Goal: Communication & Community: Share content

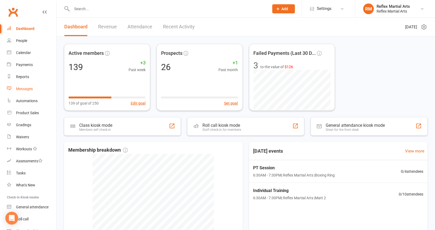
click at [31, 87] on div "Messages" at bounding box center [24, 89] width 17 height 4
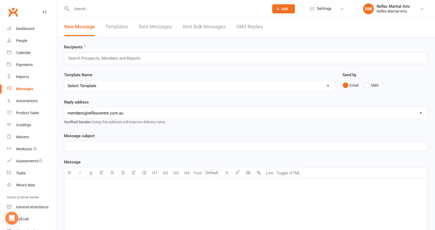
click at [120, 25] on link "Templates" at bounding box center [116, 27] width 23 height 18
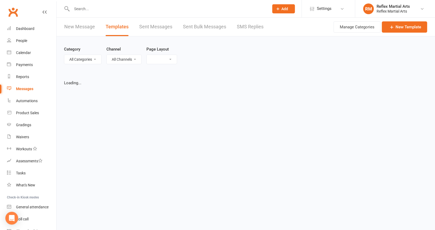
select select "list"
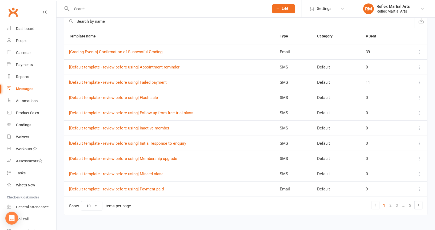
scroll to position [65, 0]
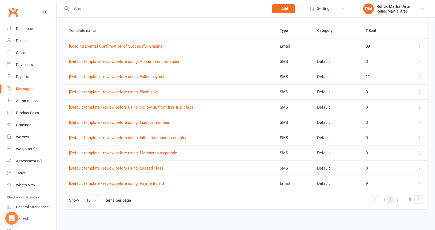
click at [391, 198] on link "2" at bounding box center [391, 199] width 6 height 7
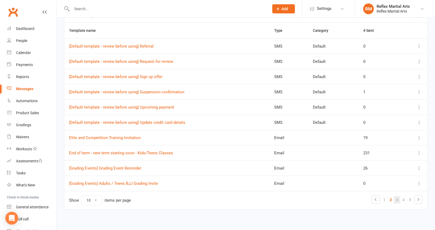
click at [399, 196] on link "3" at bounding box center [397, 199] width 6 height 7
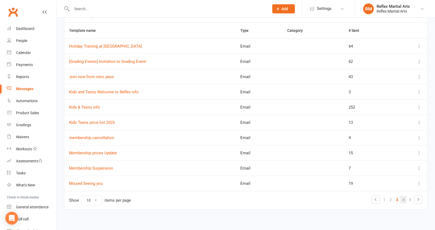
click at [404, 197] on link "4" at bounding box center [404, 199] width 6 height 7
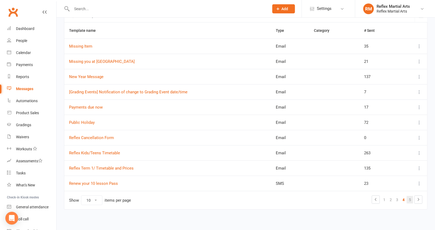
click at [411, 196] on link "5" at bounding box center [410, 199] width 6 height 7
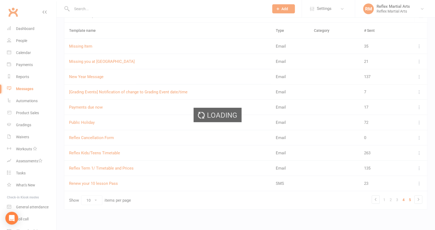
scroll to position [4, 0]
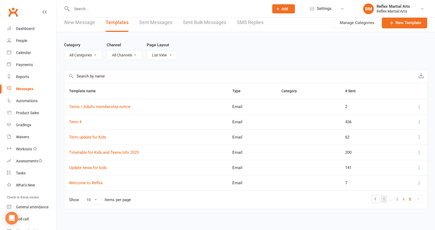
click at [384, 196] on link "1" at bounding box center [384, 198] width 6 height 7
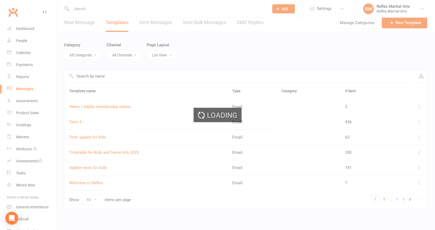
scroll to position [65, 0]
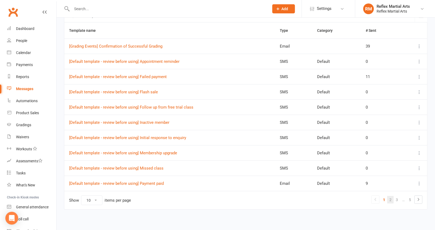
click at [392, 197] on link "2" at bounding box center [391, 199] width 6 height 7
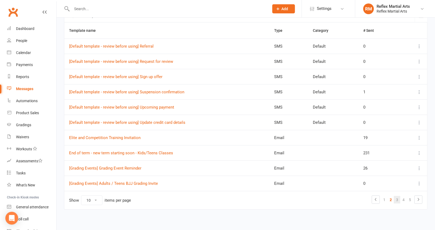
click at [398, 198] on link "3" at bounding box center [397, 199] width 6 height 7
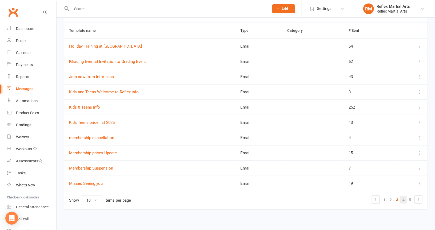
click at [403, 197] on link "4" at bounding box center [404, 199] width 6 height 7
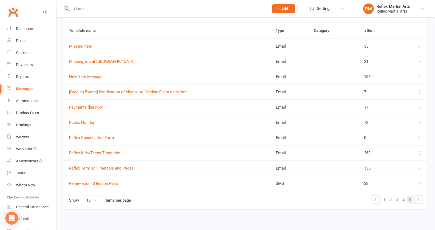
click at [410, 198] on link "5" at bounding box center [410, 199] width 6 height 7
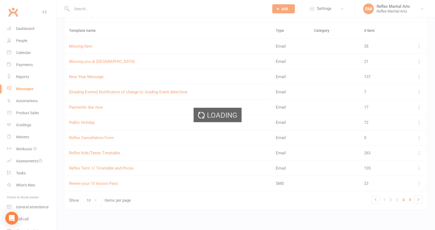
scroll to position [4, 0]
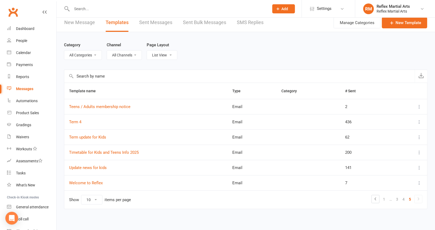
click at [417, 198] on icon at bounding box center [419, 198] width 6 height 6
click at [105, 166] on link "Update news for kids" at bounding box center [88, 167] width 38 height 5
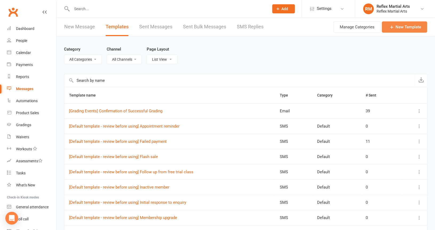
click at [408, 27] on link "New Template" at bounding box center [404, 26] width 45 height 11
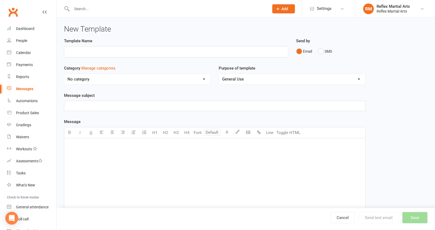
click at [85, 144] on p "﻿" at bounding box center [215, 145] width 295 height 6
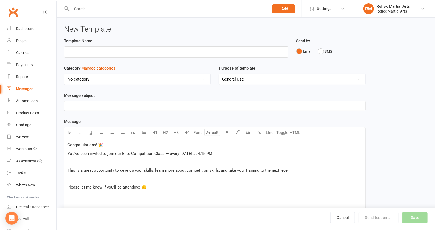
click at [104, 142] on p "Congratulations! 🎉" at bounding box center [215, 145] width 295 height 6
click at [159, 185] on p "Please let me know if you’ll be attending! 👊" at bounding box center [215, 187] width 295 height 6
click at [77, 195] on span "Thnak you" at bounding box center [77, 195] width 18 height 5
click at [123, 152] on span "You’ve been invited to join our Elite Competition Class — every [DATE] at 4:15 …" at bounding box center [141, 153] width 146 height 5
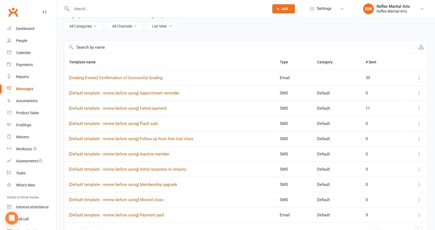
scroll to position [65, 0]
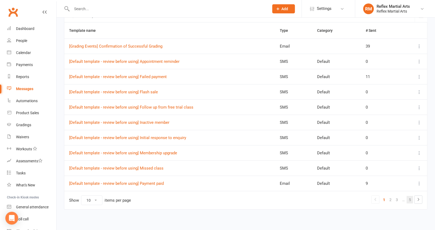
click at [409, 197] on link "5" at bounding box center [410, 199] width 6 height 7
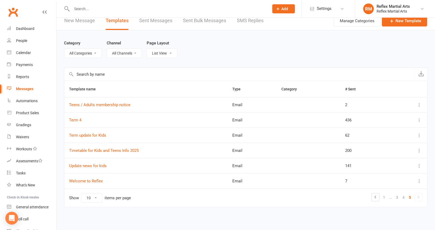
scroll to position [4, 0]
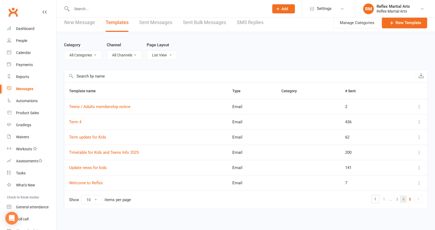
click at [403, 198] on link "4" at bounding box center [404, 198] width 6 height 7
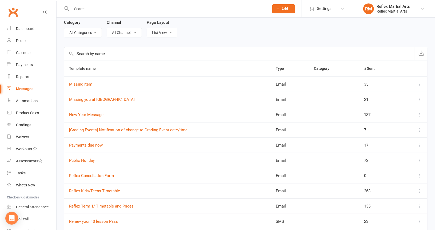
scroll to position [38, 0]
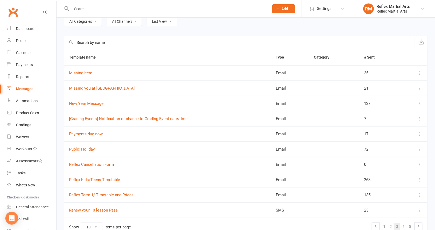
click at [397, 225] on link "3" at bounding box center [397, 225] width 6 height 7
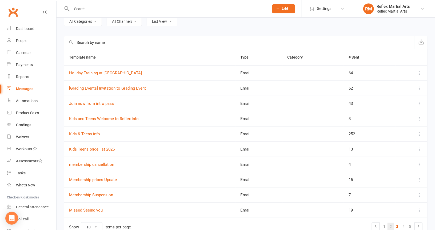
click at [392, 224] on link "2" at bounding box center [391, 225] width 6 height 7
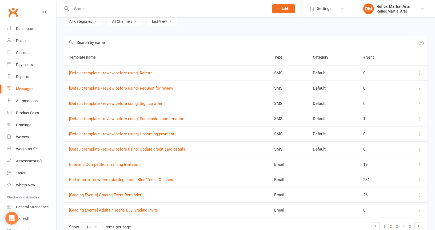
scroll to position [65, 0]
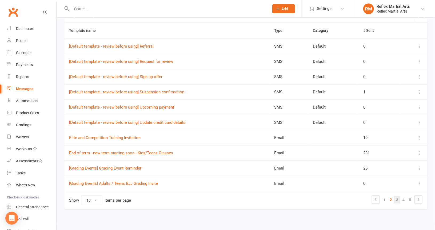
click at [397, 198] on link "3" at bounding box center [397, 199] width 6 height 7
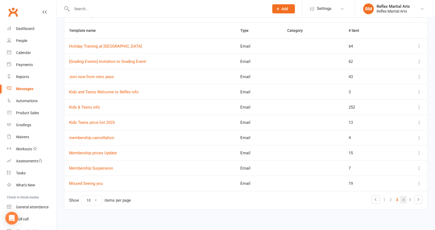
click at [406, 196] on link "4" at bounding box center [404, 199] width 6 height 7
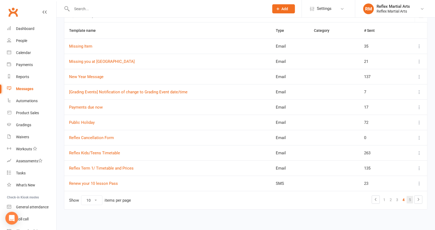
click at [410, 196] on link "5" at bounding box center [410, 199] width 6 height 7
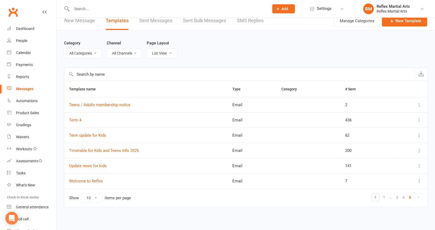
scroll to position [4, 0]
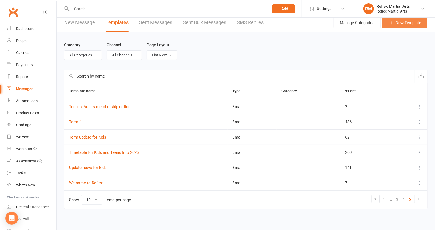
click at [404, 22] on link "New Template" at bounding box center [404, 22] width 45 height 11
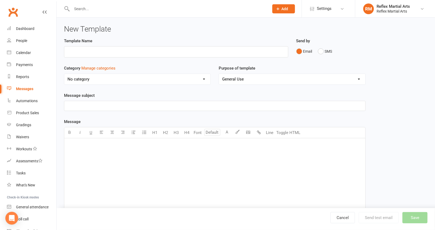
click at [99, 146] on p "﻿" at bounding box center [215, 145] width 295 height 6
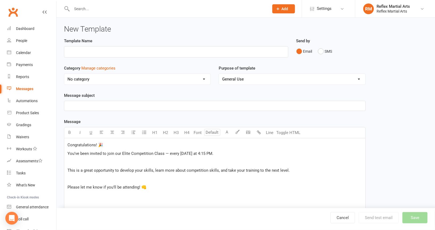
click at [113, 143] on p "Congratulations! 🎉" at bounding box center [215, 145] width 295 height 6
click at [149, 186] on p "Please let me know if you’ll be attending! 👊" at bounding box center [215, 187] width 295 height 6
click at [67, 167] on div "Congratulations! You’ve been invited to join our Elite Competition Class — ever…" at bounding box center [214, 178] width 301 height 80
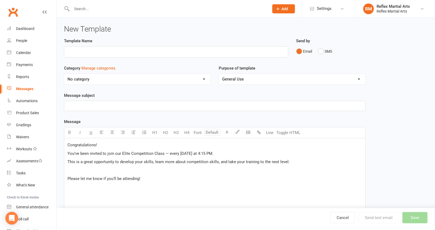
click at [66, 176] on div "Congratulations! You’ve been invited to join our Elite Competition Class — ever…" at bounding box center [214, 178] width 301 height 80
drag, startPoint x: 121, startPoint y: 153, endPoint x: 129, endPoint y: 153, distance: 8.0
click at [123, 153] on span "You’ve been invited to join our Elite Competition Class — every [DATE] at 4:15 …" at bounding box center [141, 153] width 146 height 5
drag, startPoint x: 153, startPoint y: 152, endPoint x: 157, endPoint y: 152, distance: 4.3
click at [157, 152] on span "You’ve been invited to join our Elite Competition Class — every [DATE] at 4:15 …" at bounding box center [141, 153] width 146 height 5
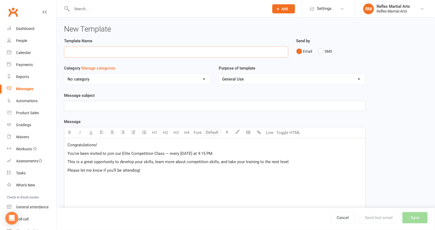
click at [74, 51] on input "text" at bounding box center [176, 51] width 225 height 11
click at [139, 103] on p "﻿" at bounding box center [215, 106] width 295 height 6
drag, startPoint x: 67, startPoint y: 52, endPoint x: 78, endPoint y: 52, distance: 10.7
click at [74, 52] on input "Elite and Competition Training Invitation" at bounding box center [176, 51] width 225 height 11
click at [107, 53] on input "Elite and Competition Training Invitation" at bounding box center [176, 51] width 225 height 11
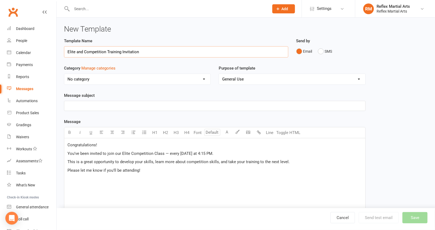
drag, startPoint x: 66, startPoint y: 52, endPoint x: 139, endPoint y: 53, distance: 72.6
click at [139, 53] on input "Elite and Competition Training Invitation" at bounding box center [176, 51] width 225 height 11
click at [98, 103] on p "﻿" at bounding box center [215, 106] width 295 height 6
click at [77, 50] on input "Elite and Competition Training Invitation" at bounding box center [176, 51] width 225 height 11
click at [83, 50] on input "Elite and Competition Training Invitation" at bounding box center [176, 51] width 225 height 11
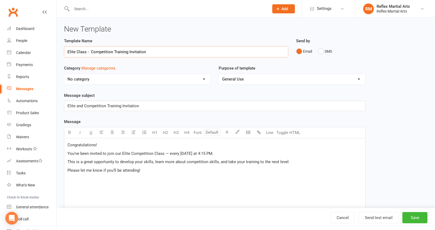
type input "Elite Class - Competition Training Invitation"
click at [169, 172] on p "Please let me know if you’ll be attending!" at bounding box center [215, 170] width 295 height 6
click at [150, 167] on p "Please let me know if you’ll be attending!" at bounding box center [215, 170] width 295 height 6
click at [98, 180] on p "Thank you" at bounding box center [215, 178] width 295 height 6
click at [283, 9] on span "Add" at bounding box center [285, 9] width 7 height 4
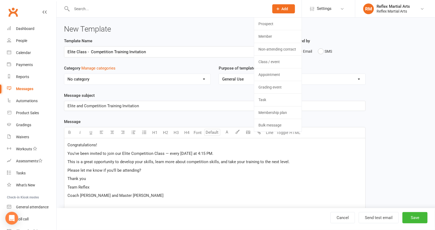
click at [283, 9] on span "Add" at bounding box center [285, 9] width 7 height 4
click at [416, 216] on button "Save" at bounding box center [415, 217] width 25 height 11
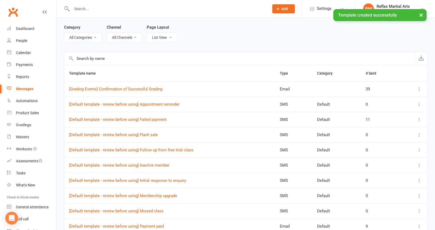
scroll to position [65, 0]
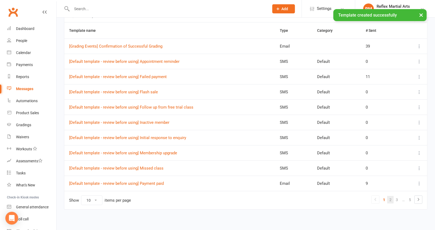
click at [390, 196] on link "2" at bounding box center [391, 199] width 6 height 7
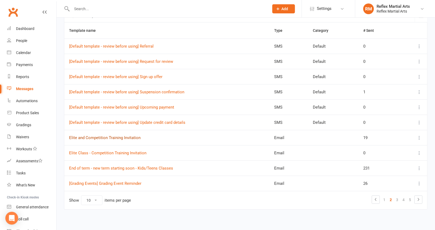
click at [120, 135] on link "Elite and Competition Training Invitation" at bounding box center [105, 137] width 72 height 5
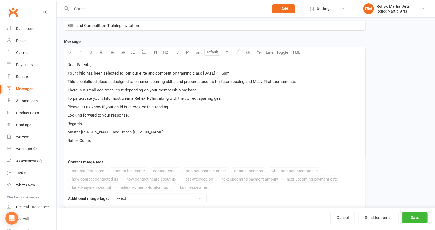
scroll to position [53, 0]
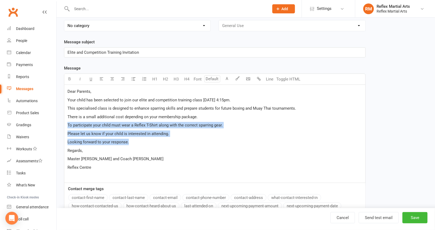
drag, startPoint x: 67, startPoint y: 124, endPoint x: 131, endPoint y: 143, distance: 67.2
click at [131, 143] on div "Dear Parents, Your child has been selected to join our elite and competition tr…" at bounding box center [214, 134] width 301 height 98
copy div "To participate your child must wear a Reflex T-Shirt along with the correct spa…"
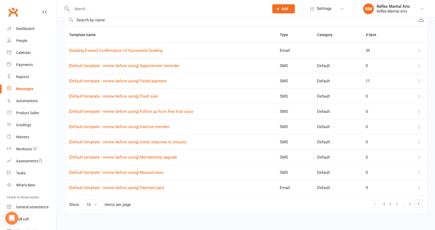
scroll to position [65, 0]
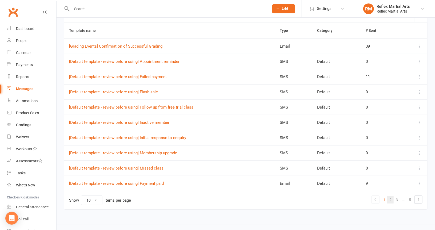
click at [389, 196] on link "2" at bounding box center [391, 199] width 6 height 7
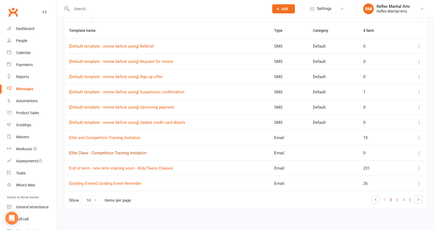
click at [132, 150] on link "Elite Class - Competition Training Invitation" at bounding box center [107, 152] width 77 height 5
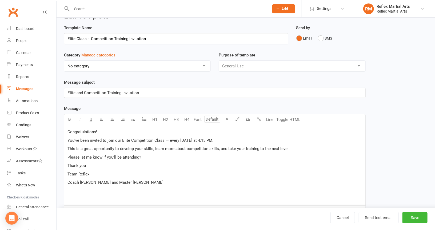
scroll to position [27, 0]
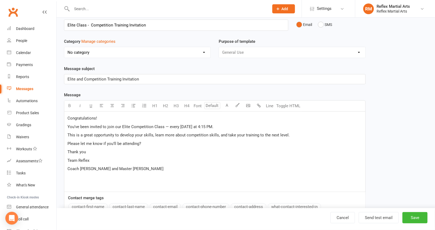
click at [261, 143] on p "Please let me know if you’ll be attending?" at bounding box center [215, 143] width 295 height 6
click at [227, 127] on p "You’ve been invited to join our Elite Competition Class — every [DATE] at 4:15 …" at bounding box center [215, 126] width 295 height 6
click at [293, 133] on p "This is a great opportunity to develop your skills, learn more about competitio…" at bounding box center [215, 135] width 295 height 6
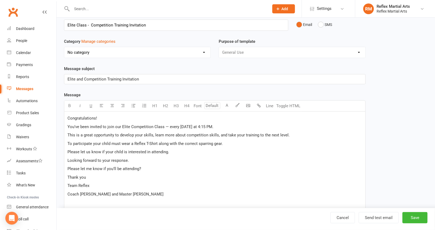
click at [160, 168] on p "Please let me know if you’ll be attending?" at bounding box center [215, 168] width 295 height 6
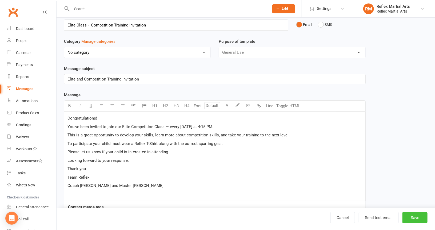
click at [413, 217] on button "Save" at bounding box center [415, 217] width 25 height 11
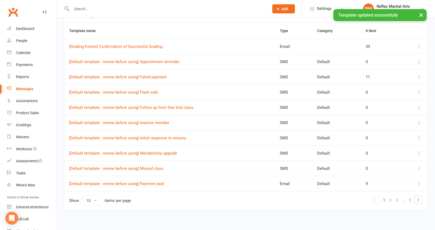
scroll to position [65, 0]
click at [392, 198] on link "2" at bounding box center [391, 199] width 6 height 7
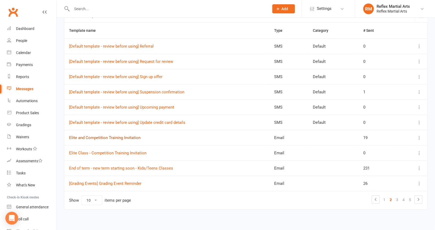
click at [126, 136] on link "Elite and Competition Training Invitation" at bounding box center [105, 137] width 72 height 5
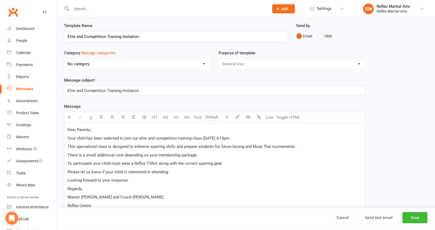
scroll to position [27, 0]
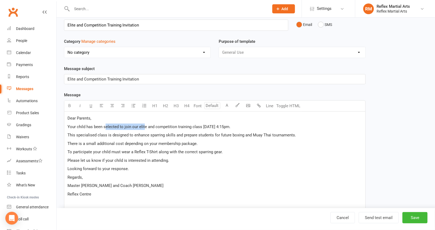
drag, startPoint x: 105, startPoint y: 125, endPoint x: 144, endPoint y: 125, distance: 39.8
click at [144, 125] on span "Your child has been selected to join our elite and competition training class […" at bounding box center [149, 126] width 163 height 5
click at [124, 124] on span "Your child has been selected to join our elite and competition training class […" at bounding box center [149, 126] width 163 height 5
drag, startPoint x: 68, startPoint y: 117, endPoint x: 251, endPoint y: 125, distance: 183.3
click at [251, 125] on div "Dear Parents, Your child has been selected to join our elite and competition tr…" at bounding box center [214, 160] width 301 height 98
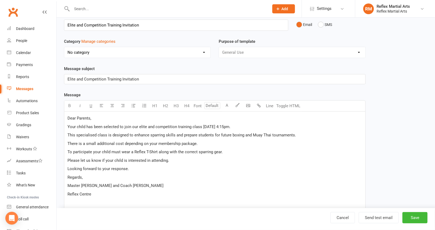
copy div "Dear Parents, Your child has been selected to join our elite and competition tr…"
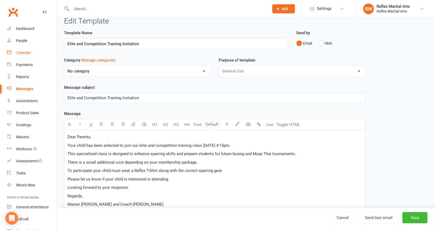
scroll to position [0, 0]
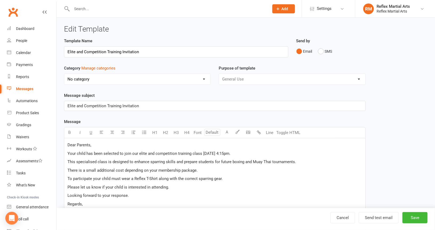
click at [24, 88] on div "Messages" at bounding box center [24, 89] width 17 height 4
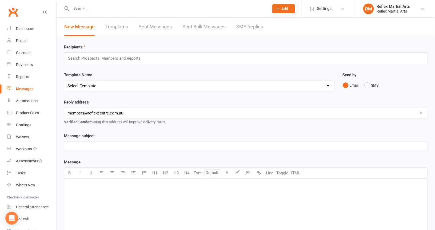
click at [124, 28] on link "Templates" at bounding box center [116, 27] width 23 height 18
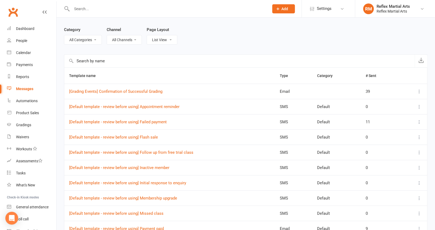
scroll to position [53, 0]
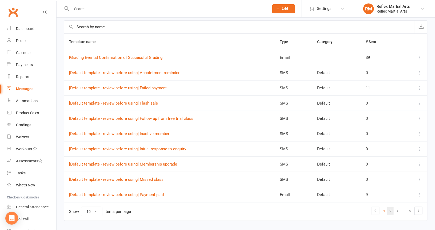
click at [390, 209] on link "2" at bounding box center [391, 210] width 6 height 7
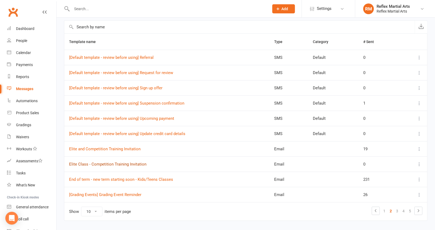
click at [125, 162] on link "Elite Class - Competition Training Invitation" at bounding box center [107, 164] width 77 height 5
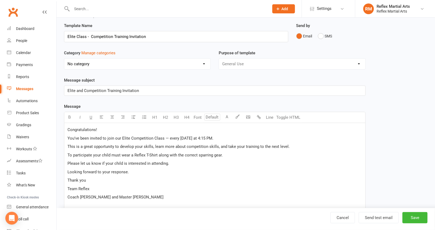
scroll to position [27, 0]
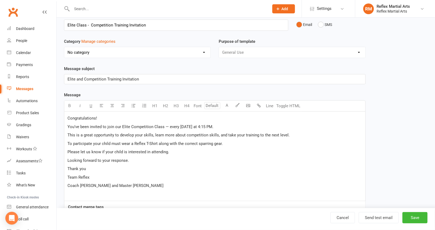
click at [118, 117] on p "Congratulations!" at bounding box center [215, 118] width 295 height 6
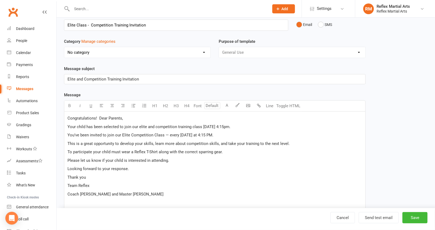
click at [98, 118] on span "Congratulations! Dear Parents," at bounding box center [96, 118] width 56 height 5
click at [241, 127] on p "Your child has been selected to join our elite and competition training class […" at bounding box center [215, 126] width 295 height 6
click at [68, 125] on span "Your child has been selected" at bounding box center [93, 126] width 51 height 5
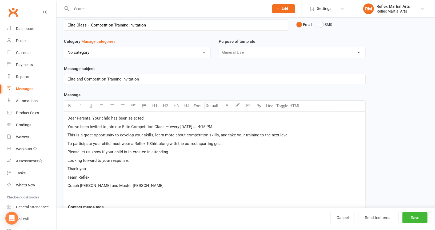
click at [94, 117] on span "Dear Parents, Your child has been selected" at bounding box center [106, 118] width 76 height 5
click at [142, 116] on span "Dear Parents, your child has been selected" at bounding box center [106, 118] width 76 height 5
click at [423, 218] on button "Save" at bounding box center [415, 217] width 25 height 11
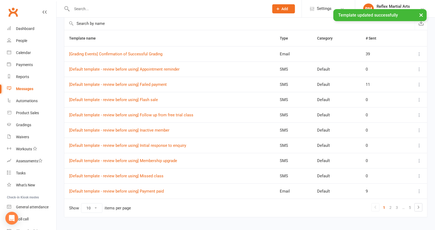
scroll to position [65, 0]
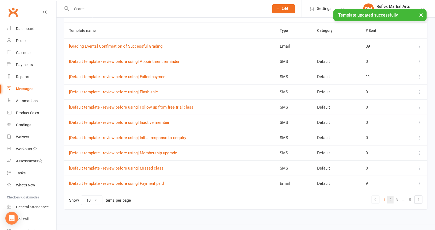
click at [390, 196] on link "2" at bounding box center [391, 199] width 6 height 7
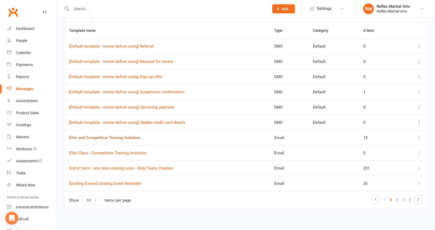
click at [113, 135] on link "Elite and Competition Training Invitation" at bounding box center [105, 137] width 72 height 5
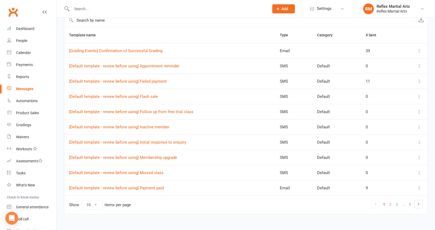
scroll to position [65, 0]
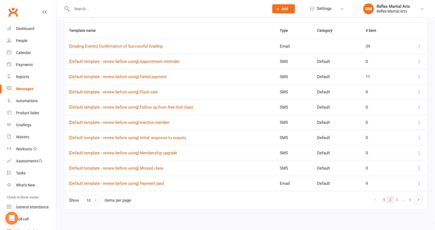
click at [390, 196] on link "2" at bounding box center [391, 199] width 6 height 7
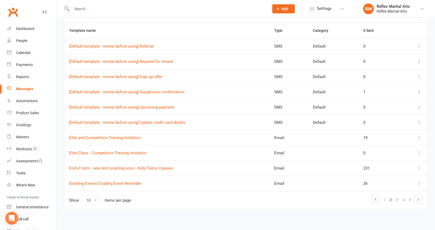
click at [421, 137] on icon at bounding box center [419, 137] width 5 height 5
click at [400, 178] on link "Remove" at bounding box center [392, 178] width 53 height 11
click at [106, 136] on link "Elite Class - Competition Training Invitation" at bounding box center [107, 137] width 77 height 5
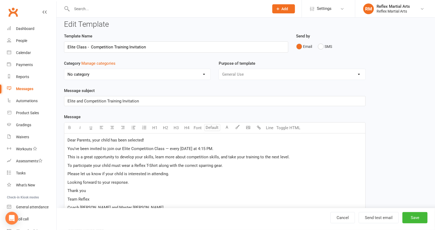
scroll to position [27, 0]
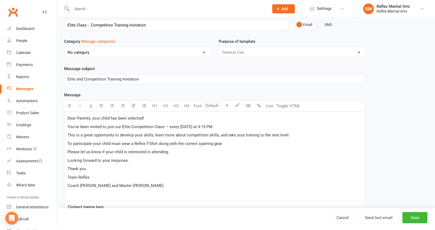
click at [80, 116] on span "Dear Parents, your child has been selected!" at bounding box center [106, 118] width 77 height 5
click at [170, 153] on p "Please let us know if your child is interested in attending." at bounding box center [215, 151] width 295 height 6
click at [143, 133] on span "This is a great opportunity to develop your skills, learn more about competitio…" at bounding box center [179, 134] width 222 height 5
click at [258, 151] on p "Please let us know if your child is interested in attending." at bounding box center [215, 151] width 295 height 6
click at [415, 215] on button "Save" at bounding box center [415, 217] width 25 height 11
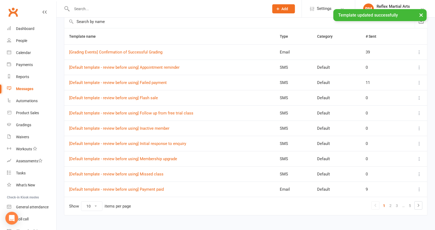
scroll to position [65, 0]
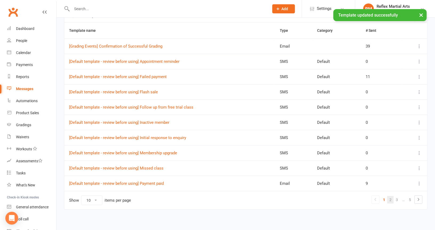
click at [393, 200] on link "2" at bounding box center [391, 199] width 6 height 7
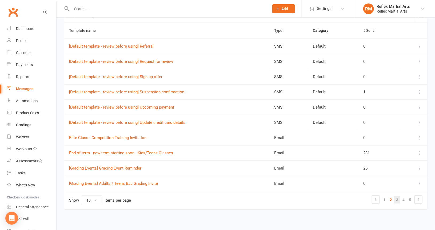
click at [398, 198] on link "3" at bounding box center [397, 199] width 6 height 7
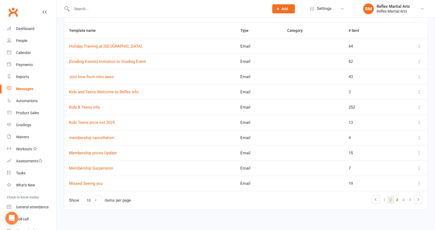
click at [391, 198] on link "2" at bounding box center [391, 199] width 6 height 7
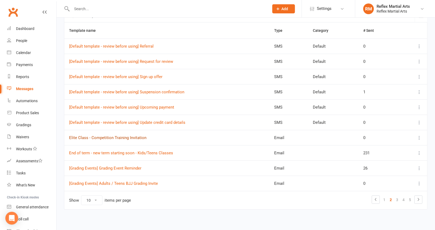
click at [137, 135] on link "Elite Class - Competition Training Invitation" at bounding box center [107, 137] width 77 height 5
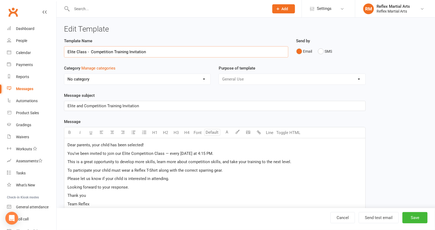
scroll to position [27, 0]
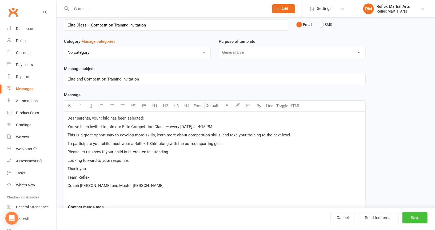
click at [418, 215] on button "Save" at bounding box center [415, 217] width 25 height 11
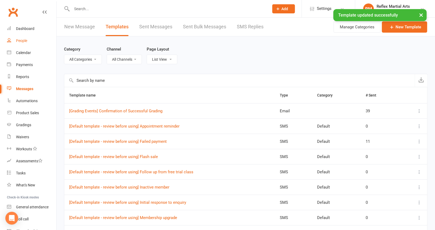
click at [17, 40] on div "People" at bounding box center [21, 40] width 11 height 4
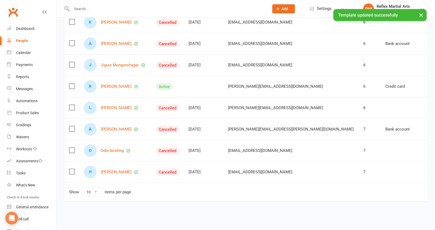
scroll to position [127, 0]
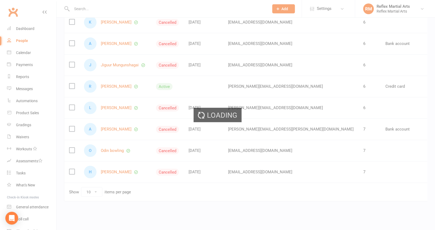
scroll to position [123, 0]
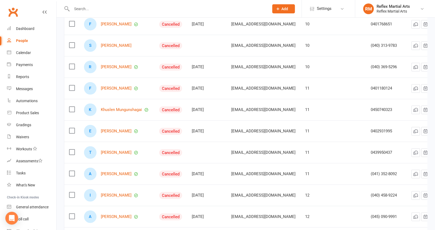
scroll to position [96, 0]
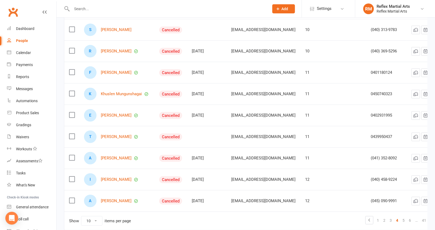
click at [72, 92] on label at bounding box center [71, 93] width 5 height 5
click at [72, 91] on input "checkbox" at bounding box center [71, 91] width 5 height 0
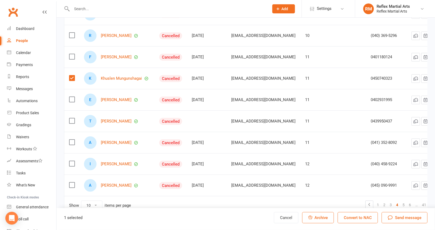
scroll to position [123, 0]
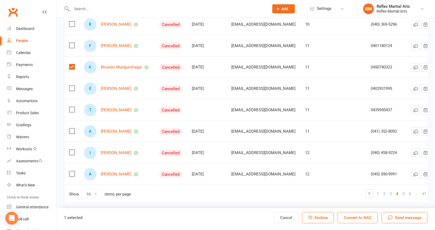
click at [402, 217] on span "Send message" at bounding box center [408, 217] width 26 height 6
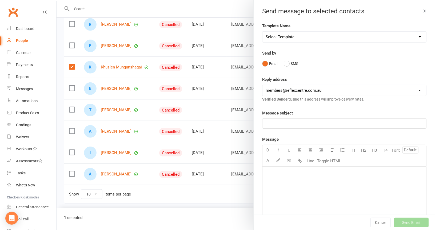
click at [412, 35] on select "Select Template [SMS] [Default template - review before using] Appointment remi…" at bounding box center [345, 37] width 164 height 11
select select "15"
click at [263, 32] on select "Select Template [SMS] [Default template - review before using] Appointment remi…" at bounding box center [345, 37] width 164 height 11
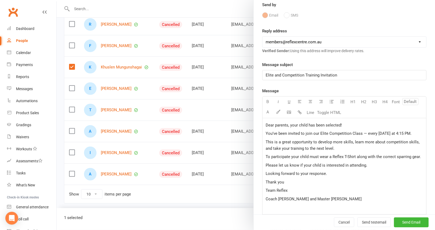
scroll to position [80, 0]
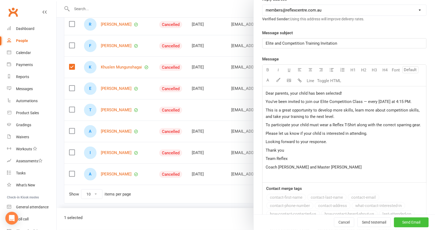
click at [405, 221] on span "Send Email" at bounding box center [412, 222] width 18 height 4
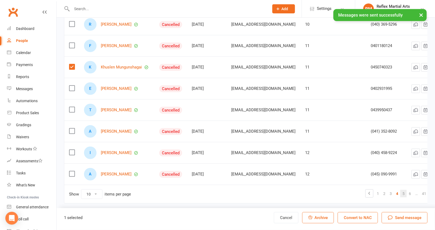
click at [401, 190] on link "5" at bounding box center [404, 193] width 6 height 7
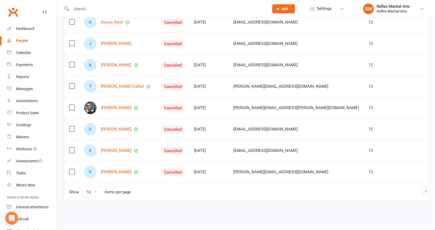
scroll to position [127, 0]
click at [72, 126] on label at bounding box center [71, 128] width 5 height 5
click at [72, 126] on input "checkbox" at bounding box center [71, 126] width 5 height 0
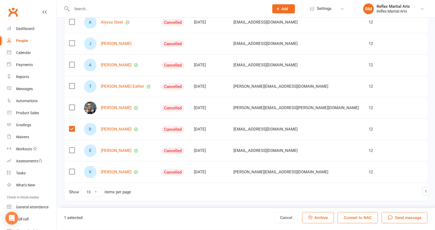
click at [409, 218] on span "Send message" at bounding box center [408, 217] width 26 height 6
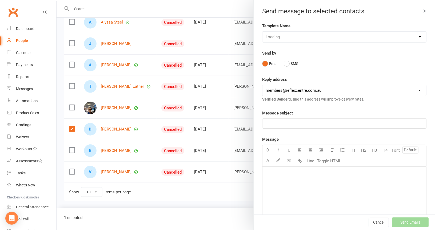
scroll to position [123, 0]
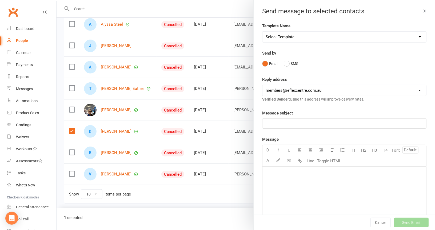
click at [414, 36] on select "Select Template [SMS] [Default template - review before using] Appointment remi…" at bounding box center [345, 37] width 164 height 11
select select "15"
click at [263, 32] on select "Select Template [SMS] [Default template - review before using] Appointment remi…" at bounding box center [345, 37] width 164 height 11
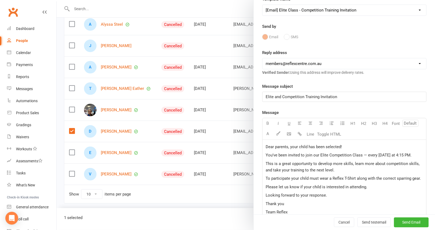
scroll to position [53, 0]
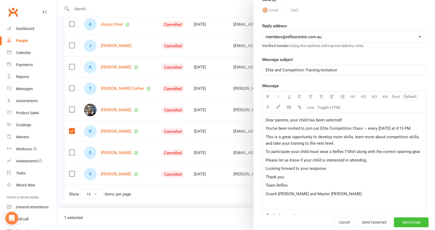
click at [408, 221] on span "Send Email" at bounding box center [412, 222] width 18 height 4
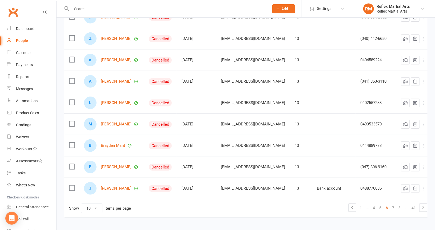
scroll to position [123, 0]
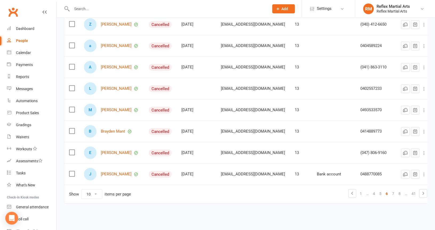
click at [70, 150] on label at bounding box center [71, 152] width 5 height 5
click at [70, 150] on input "checkbox" at bounding box center [71, 150] width 5 height 0
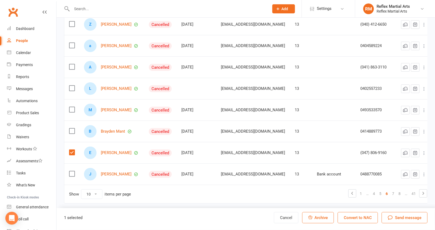
click at [71, 171] on label at bounding box center [71, 173] width 5 height 5
click at [71, 171] on input "checkbox" at bounding box center [71, 171] width 5 height 0
click at [409, 217] on span "Send message" at bounding box center [408, 217] width 26 height 6
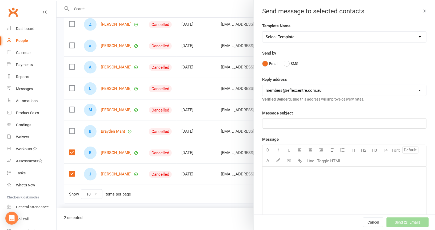
click at [412, 37] on select "Select Template [SMS] [Default template - review before using] Appointment remi…" at bounding box center [345, 37] width 164 height 11
select select "15"
click at [263, 32] on select "Select Template [SMS] [Default template - review before using] Appointment remi…" at bounding box center [345, 37] width 164 height 11
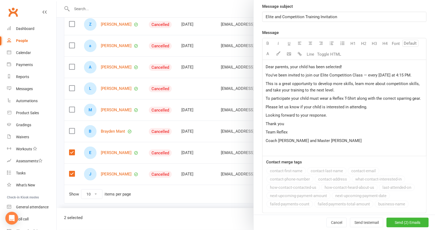
scroll to position [107, 0]
click at [395, 220] on span "Send (2) Emails" at bounding box center [408, 222] width 26 height 4
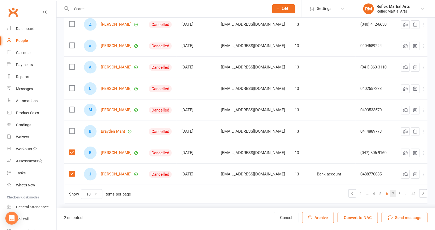
click at [390, 191] on link "7" at bounding box center [393, 193] width 6 height 7
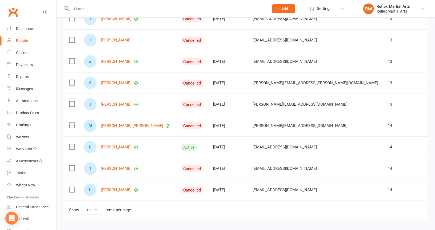
click at [72, 187] on label at bounding box center [71, 189] width 5 height 5
click at [72, 187] on input "checkbox" at bounding box center [71, 187] width 5 height 0
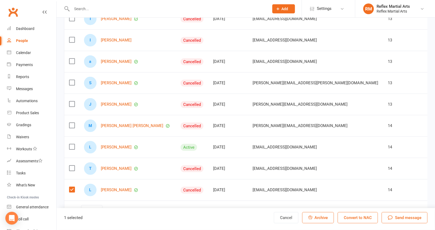
click at [71, 123] on label at bounding box center [71, 125] width 5 height 5
click at [71, 123] on input "checkbox" at bounding box center [71, 123] width 5 height 0
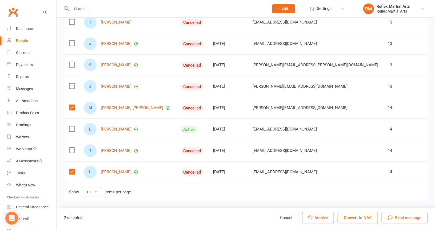
click at [409, 217] on span "Send message" at bounding box center [408, 217] width 26 height 6
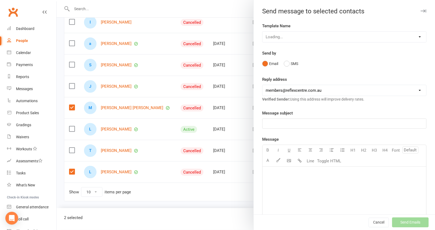
scroll to position [123, 0]
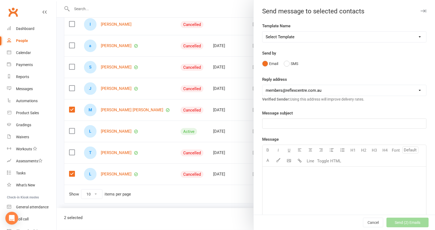
click at [412, 36] on select "Select Template [SMS] [Default template - review before using] Appointment remi…" at bounding box center [345, 37] width 164 height 11
select select "15"
click at [263, 32] on select "Select Template [SMS] [Default template - review before using] Appointment remi…" at bounding box center [345, 37] width 164 height 11
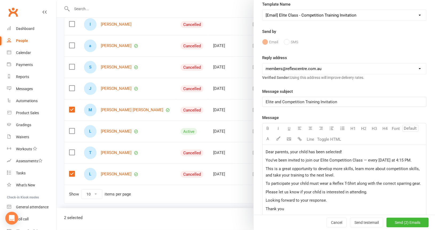
scroll to position [53, 0]
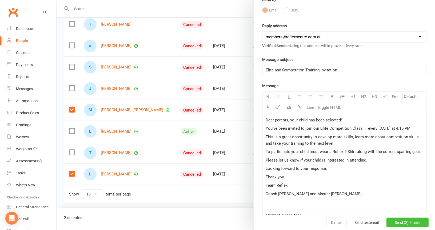
click at [400, 220] on span "Send (2) Emails" at bounding box center [408, 222] width 26 height 4
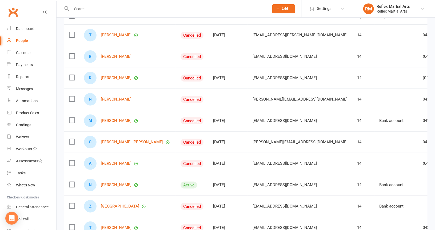
scroll to position [80, 0]
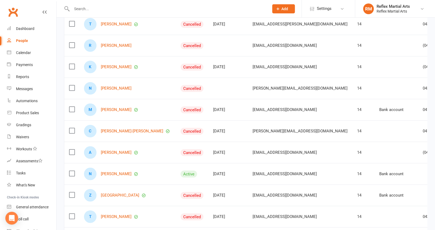
click at [73, 128] on label at bounding box center [71, 130] width 5 height 5
click at [73, 128] on input "checkbox" at bounding box center [71, 128] width 5 height 0
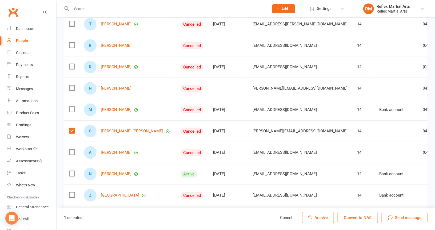
click at [70, 152] on label at bounding box center [71, 151] width 5 height 5
click at [70, 149] on input "checkbox" at bounding box center [71, 149] width 5 height 0
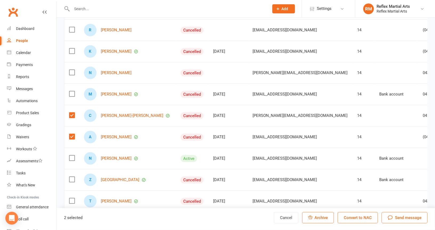
scroll to position [107, 0]
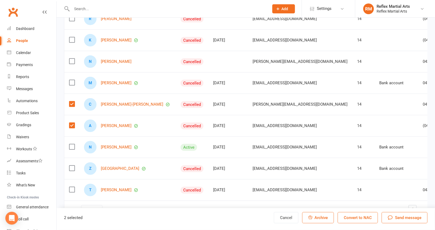
click at [70, 144] on label at bounding box center [71, 146] width 5 height 5
click at [70, 144] on input "checkbox" at bounding box center [71, 144] width 5 height 0
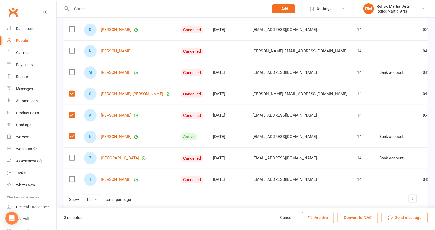
scroll to position [127, 0]
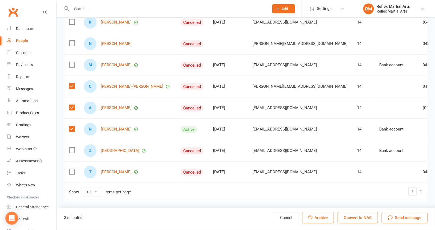
click at [74, 169] on label at bounding box center [71, 171] width 5 height 5
click at [74, 169] on input "checkbox" at bounding box center [71, 169] width 5 height 0
click at [402, 217] on span "Send message" at bounding box center [408, 217] width 26 height 6
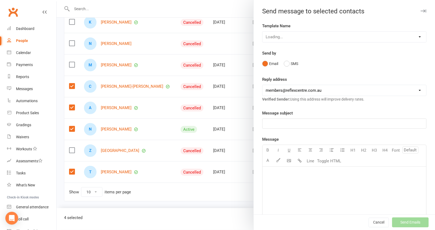
scroll to position [123, 0]
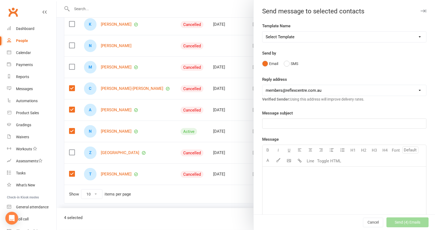
click at [413, 37] on select "Select Template [SMS] [Default template - review before using] Appointment remi…" at bounding box center [345, 37] width 164 height 11
select select "15"
click at [263, 32] on select "Select Template [SMS] [Default template - review before using] Appointment remi…" at bounding box center [345, 37] width 164 height 11
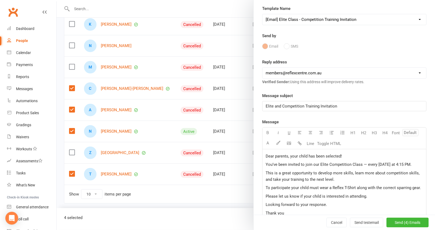
scroll to position [80, 0]
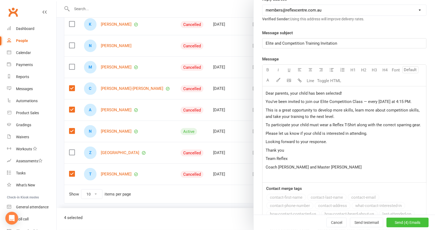
click at [402, 221] on span "Send (4) Emails" at bounding box center [408, 222] width 26 height 4
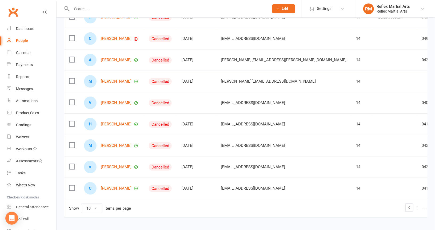
scroll to position [123, 0]
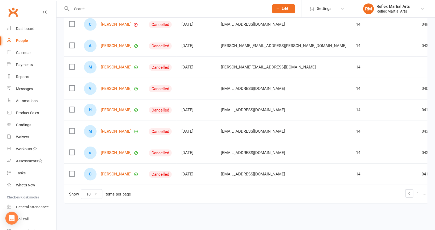
click at [71, 108] on label at bounding box center [71, 109] width 5 height 5
click at [71, 107] on input "checkbox" at bounding box center [71, 107] width 5 height 0
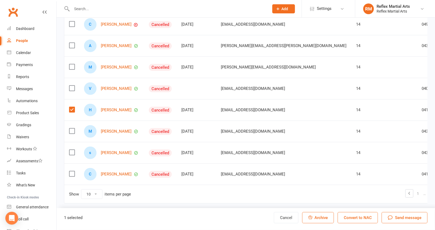
scroll to position [127, 0]
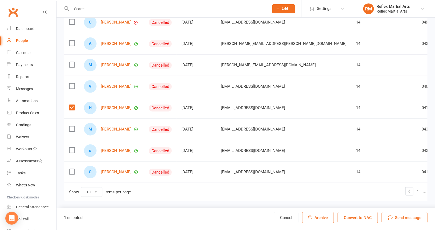
click at [72, 105] on label at bounding box center [71, 107] width 5 height 5
click at [72, 105] on input "checkbox" at bounding box center [71, 105] width 5 height 0
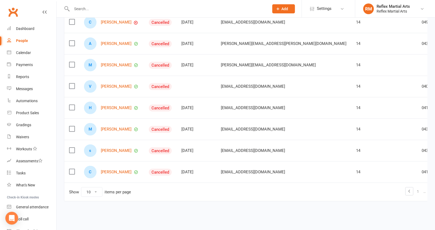
click at [72, 169] on label at bounding box center [71, 171] width 5 height 5
click at [72, 169] on input "checkbox" at bounding box center [71, 169] width 5 height 0
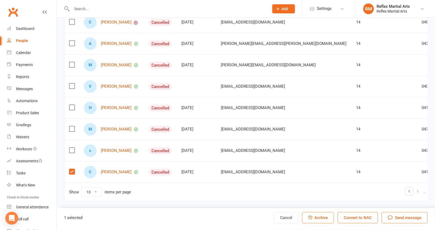
click at [416, 216] on span "Send message" at bounding box center [408, 217] width 26 height 6
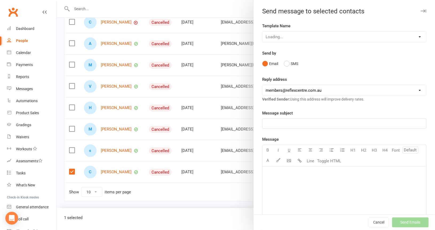
scroll to position [123, 0]
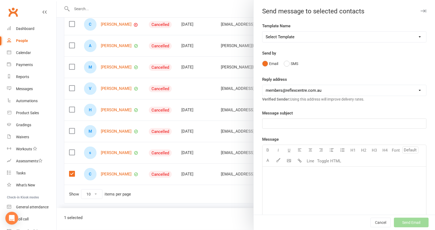
click at [411, 36] on select "Select Template [SMS] [Default template - review before using] Appointment remi…" at bounding box center [345, 37] width 164 height 11
select select "15"
click at [263, 32] on select "Select Template [SMS] [Default template - review before using] Appointment remi…" at bounding box center [345, 37] width 164 height 11
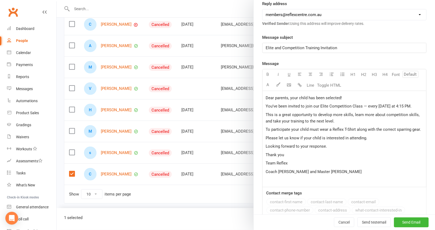
scroll to position [80, 0]
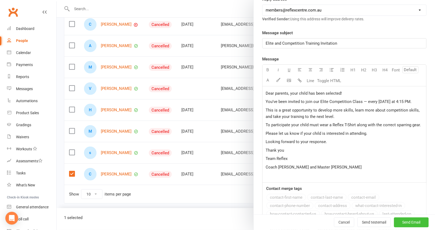
click at [403, 220] on span "Send Email" at bounding box center [412, 222] width 18 height 4
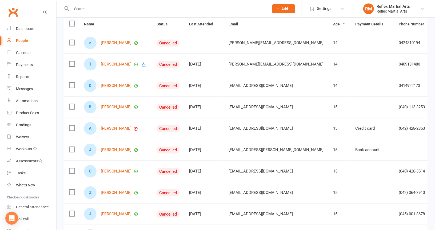
scroll to position [96, 0]
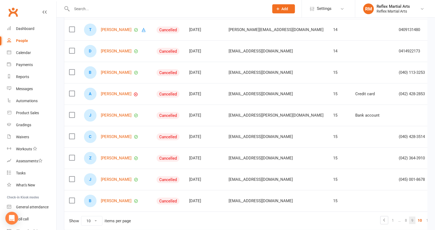
click at [410, 216] on link "9" at bounding box center [413, 219] width 6 height 7
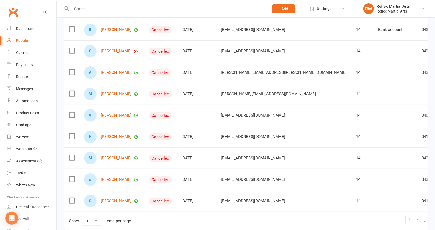
click at [70, 133] on label at bounding box center [71, 135] width 5 height 5
click at [70, 133] on input "checkbox" at bounding box center [71, 133] width 5 height 0
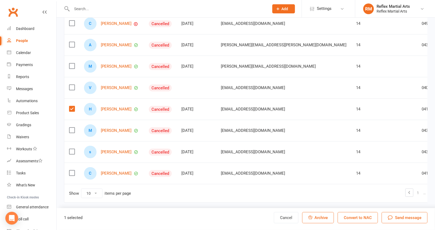
scroll to position [127, 0]
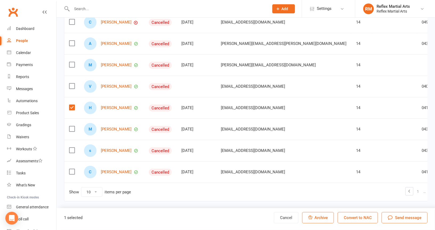
click at [406, 218] on span "Send message" at bounding box center [408, 217] width 26 height 6
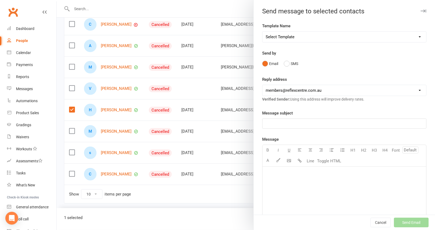
click at [412, 37] on select "Select Template [SMS] [Default template - review before using] Appointment remi…" at bounding box center [345, 37] width 164 height 11
select select "15"
click at [263, 32] on select "Select Template [SMS] [Default template - review before using] Appointment remi…" at bounding box center [345, 37] width 164 height 11
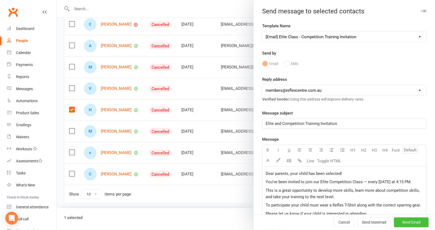
click at [403, 221] on span "Send Email" at bounding box center [412, 222] width 18 height 4
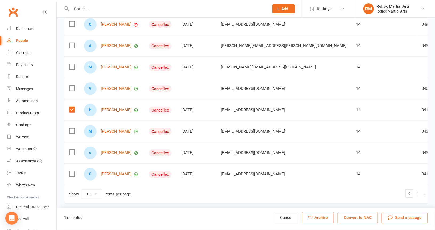
click at [120, 109] on link "[PERSON_NAME]" at bounding box center [116, 110] width 31 height 5
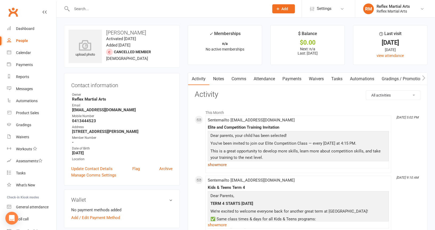
click at [221, 164] on link "show more" at bounding box center [298, 164] width 181 height 7
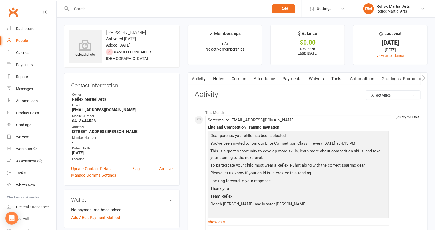
click at [25, 39] on div "People" at bounding box center [22, 40] width 12 height 4
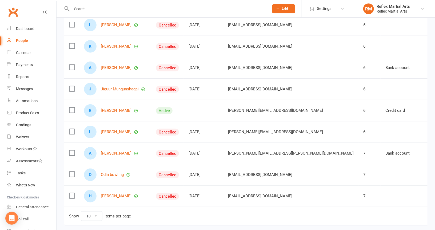
scroll to position [107, 0]
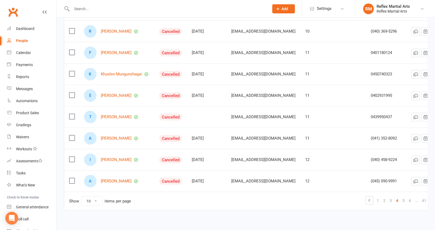
scroll to position [127, 0]
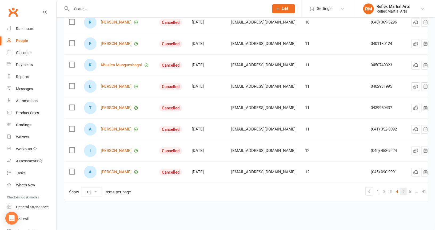
click at [401, 188] on link "5" at bounding box center [404, 190] width 6 height 7
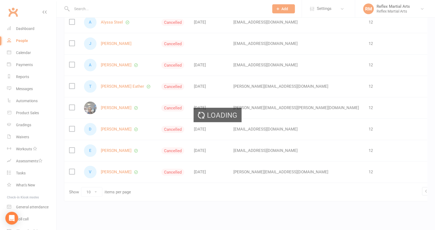
scroll to position [123, 0]
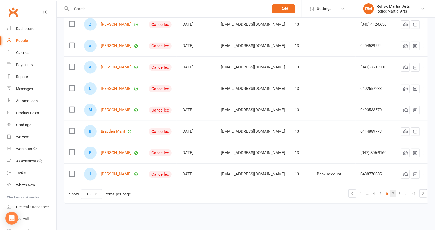
click at [390, 190] on link "7" at bounding box center [393, 193] width 6 height 7
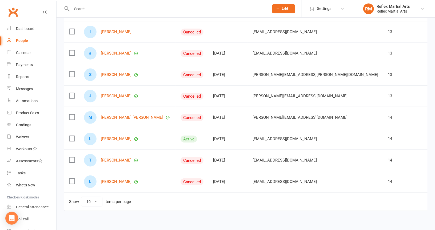
scroll to position [127, 0]
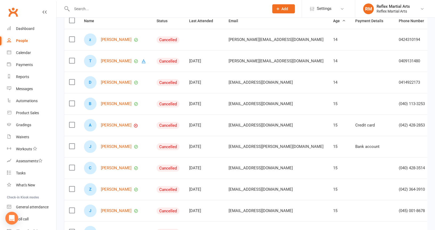
scroll to position [73, 0]
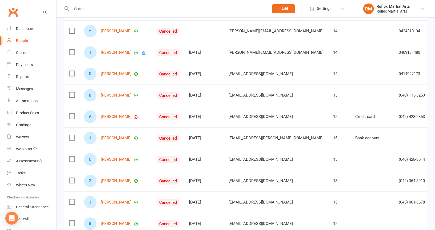
click at [71, 72] on label at bounding box center [71, 73] width 5 height 5
click at [71, 71] on input "checkbox" at bounding box center [71, 71] width 5 height 0
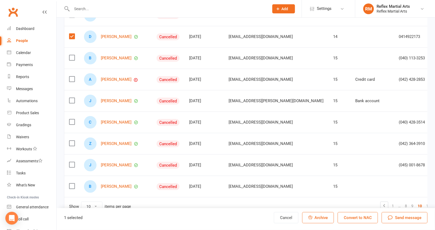
scroll to position [127, 0]
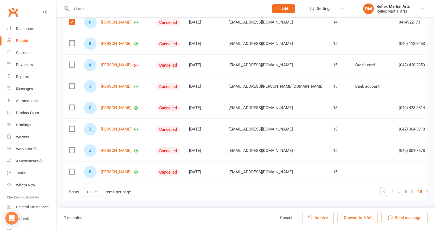
click at [72, 83] on label at bounding box center [71, 85] width 5 height 5
click at [72, 83] on input "checkbox" at bounding box center [71, 83] width 5 height 0
click at [72, 105] on label at bounding box center [71, 107] width 5 height 5
click at [72, 105] on input "checkbox" at bounding box center [71, 105] width 5 height 0
click at [404, 219] on span "Send message" at bounding box center [408, 217] width 26 height 6
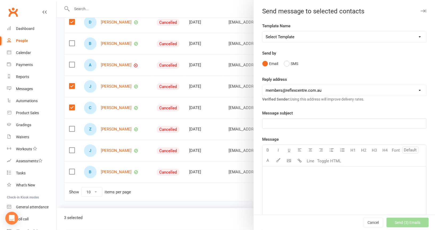
click at [412, 36] on select "Select Template [SMS] [Default template - review before using] Appointment remi…" at bounding box center [345, 37] width 164 height 11
select select "15"
click at [263, 32] on select "Select Template [SMS] [Default template - review before using] Appointment remi…" at bounding box center [345, 37] width 164 height 11
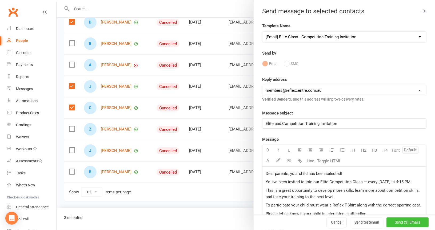
click at [398, 221] on span "Send (3) Emails" at bounding box center [408, 222] width 26 height 4
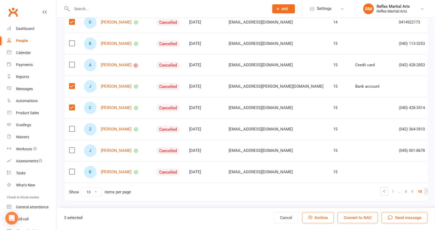
click at [425, 187] on link "11" at bounding box center [429, 190] width 9 height 7
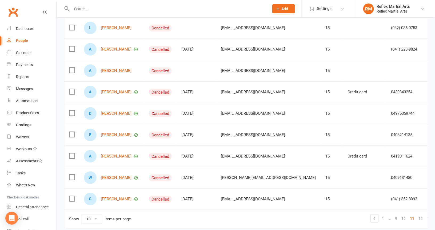
scroll to position [123, 0]
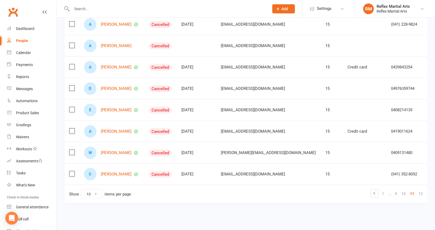
click at [71, 86] on label at bounding box center [71, 87] width 5 height 5
click at [71, 85] on input "checkbox" at bounding box center [71, 85] width 5 height 0
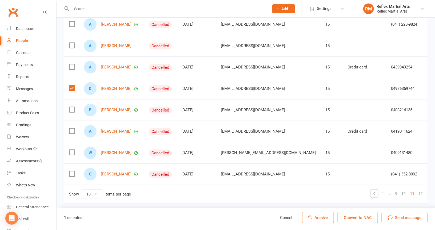
click at [71, 107] on label at bounding box center [71, 109] width 5 height 5
click at [71, 107] on input "checkbox" at bounding box center [71, 107] width 5 height 0
click at [72, 150] on label at bounding box center [71, 152] width 5 height 5
click at [72, 150] on input "checkbox" at bounding box center [71, 150] width 5 height 0
click at [71, 172] on label at bounding box center [71, 173] width 5 height 5
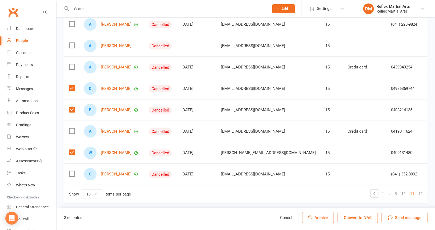
click at [71, 171] on input "checkbox" at bounding box center [71, 171] width 5 height 0
click at [405, 218] on span "Send message" at bounding box center [408, 217] width 26 height 6
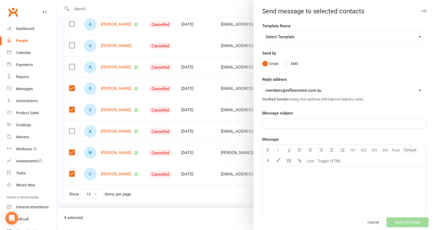
click at [413, 37] on select "Select Template [SMS] [Default template - review before using] Appointment remi…" at bounding box center [345, 37] width 164 height 11
select select "15"
click at [263, 32] on select "Select Template [SMS] [Default template - review before using] Appointment remi…" at bounding box center [345, 37] width 164 height 11
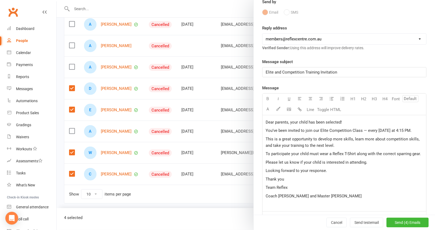
scroll to position [53, 0]
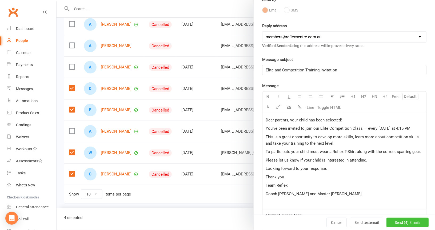
click at [395, 220] on span "Send (4) Emails" at bounding box center [408, 222] width 26 height 4
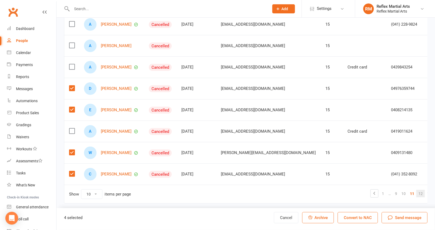
click at [417, 192] on link "12" at bounding box center [421, 193] width 9 height 7
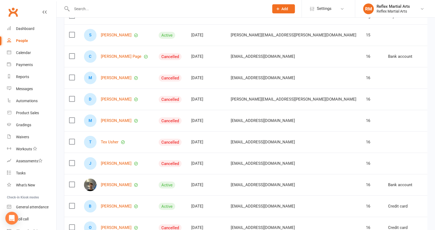
scroll to position [96, 0]
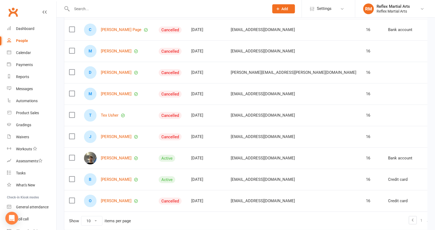
click at [70, 135] on label at bounding box center [71, 135] width 5 height 5
click at [70, 133] on input "checkbox" at bounding box center [71, 133] width 5 height 0
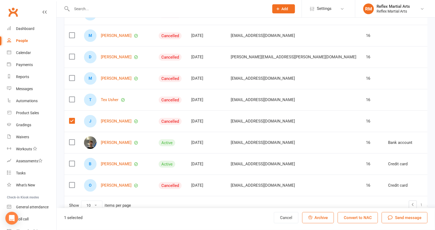
scroll to position [123, 0]
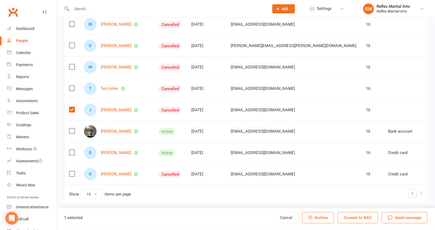
click at [72, 150] on label at bounding box center [71, 152] width 5 height 5
click at [72, 150] on input "checkbox" at bounding box center [71, 150] width 5 height 0
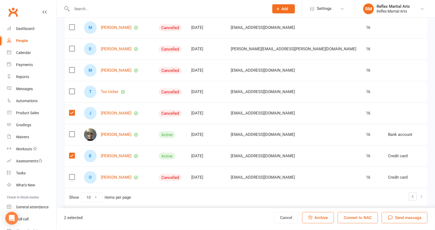
scroll to position [96, 0]
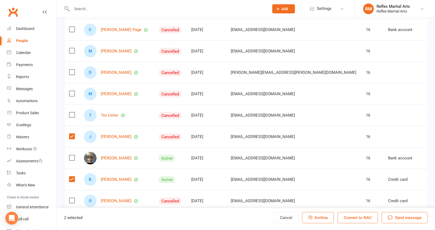
click at [72, 91] on label at bounding box center [71, 93] width 5 height 5
click at [72, 91] on input "checkbox" at bounding box center [71, 91] width 5 height 0
click at [72, 71] on label at bounding box center [71, 71] width 5 height 5
click at [72, 69] on input "checkbox" at bounding box center [71, 69] width 5 height 0
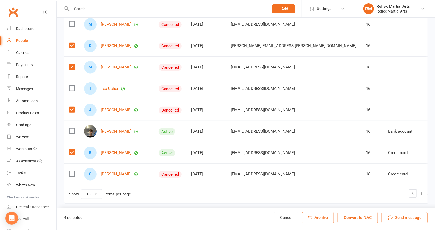
scroll to position [127, 0]
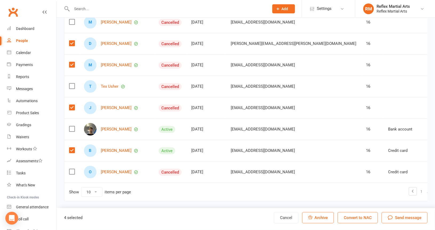
click at [408, 218] on span "Send message" at bounding box center [408, 217] width 26 height 6
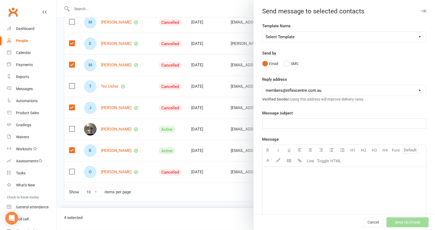
click at [414, 36] on select "Select Template [SMS] [Default template - review before using] Appointment remi…" at bounding box center [345, 37] width 164 height 11
select select "15"
click at [263, 32] on select "Select Template [SMS] [Default template - review before using] Appointment remi…" at bounding box center [345, 37] width 164 height 11
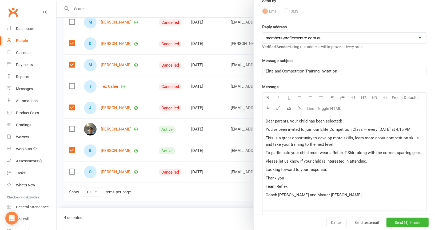
scroll to position [53, 0]
click at [404, 220] on span "Send (4) Emails" at bounding box center [408, 222] width 26 height 4
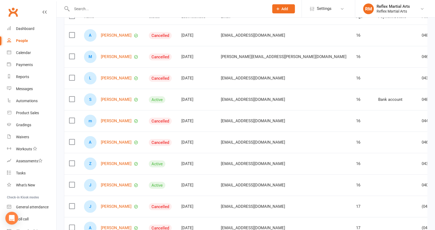
scroll to position [69, 0]
click at [73, 96] on label at bounding box center [71, 98] width 5 height 5
click at [73, 96] on input "checkbox" at bounding box center [71, 96] width 5 height 0
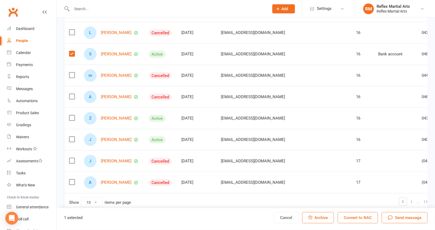
scroll to position [123, 0]
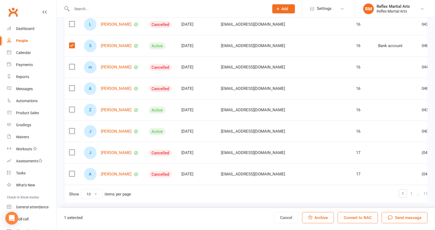
click at [402, 217] on span "Send message" at bounding box center [408, 217] width 26 height 6
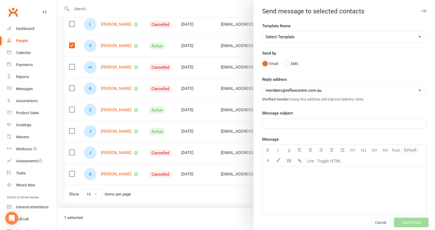
click at [413, 35] on select "Select Template [SMS] [Default template - review before using] Appointment remi…" at bounding box center [345, 37] width 164 height 11
select select "15"
click at [263, 32] on select "Select Template [SMS] [Default template - review before using] Appointment remi…" at bounding box center [345, 37] width 164 height 11
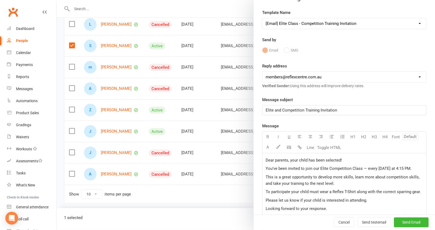
scroll to position [53, 0]
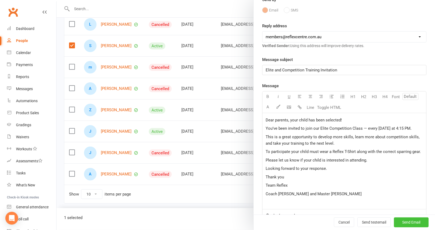
click at [409, 219] on button "Send Email Send" at bounding box center [411, 222] width 35 height 10
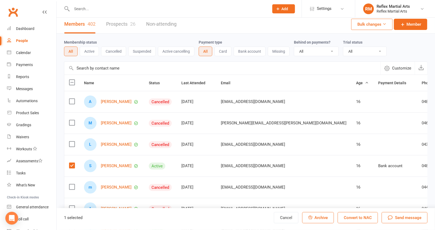
scroll to position [0, 0]
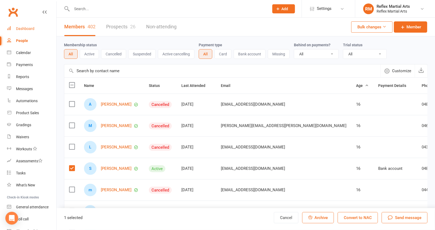
click at [29, 28] on div "Dashboard" at bounding box center [25, 28] width 18 height 4
